Goal: Information Seeking & Learning: Learn about a topic

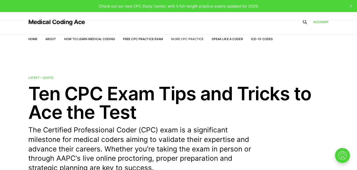
click at [179, 38] on link "More CPC Practice" at bounding box center [187, 39] width 32 height 4
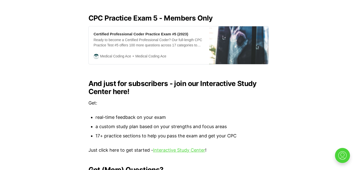
scroll to position [582, 0]
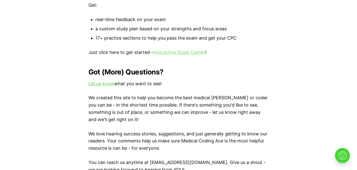
click at [188, 51] on link "Interactive Study Center" at bounding box center [179, 52] width 52 height 5
